Goal: Browse casually

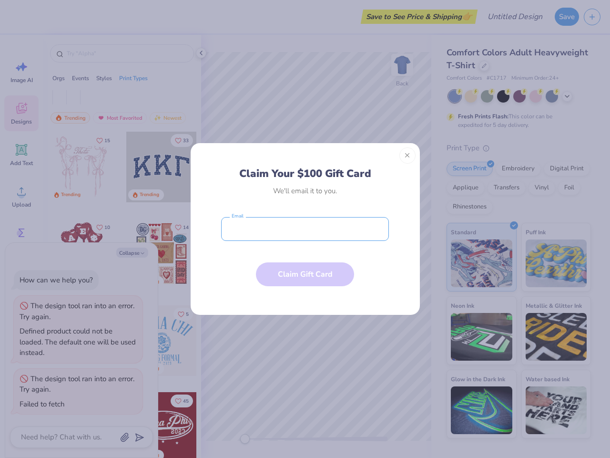
type textarea "x"
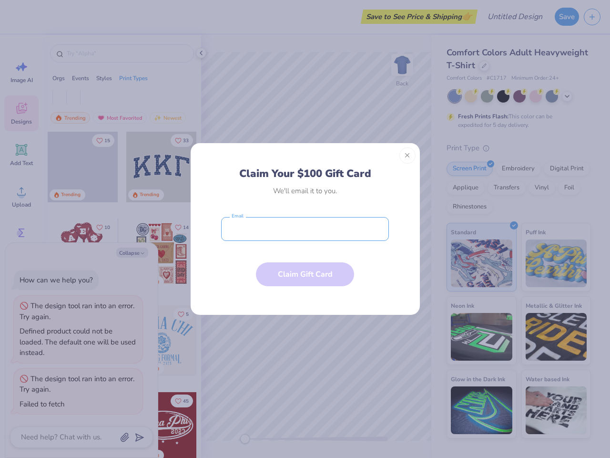
click at [305, 229] on input "email" at bounding box center [305, 229] width 168 height 24
click at [407, 155] on button "Close" at bounding box center [407, 155] width 16 height 16
